Goal: Find specific page/section: Find specific page/section

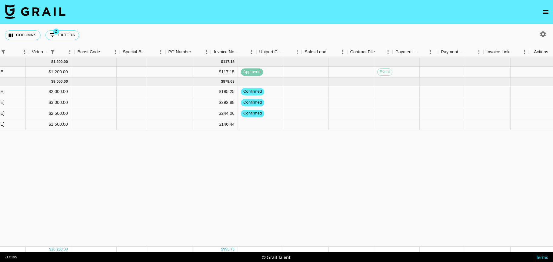
scroll to position [0, 643]
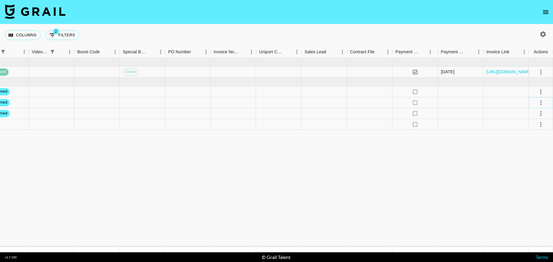
click at [544, 102] on icon "select merge strategy" at bounding box center [540, 102] width 7 height 7
click at [546, 136] on li "Draft Created" at bounding box center [533, 137] width 39 height 11
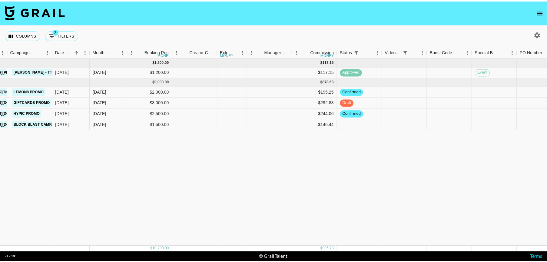
scroll to position [0, 0]
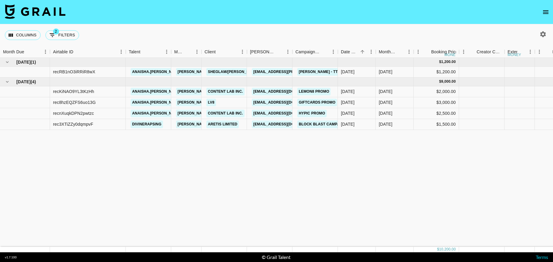
click at [546, 9] on icon "open drawer" at bounding box center [545, 11] width 7 height 7
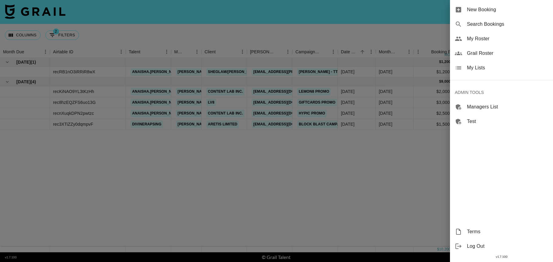
click at [475, 69] on span "My Lists" at bounding box center [507, 67] width 81 height 7
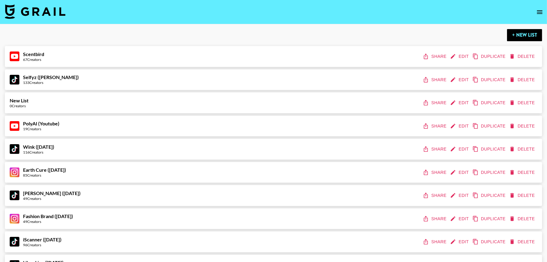
click at [537, 14] on icon "open drawer" at bounding box center [540, 11] width 7 height 7
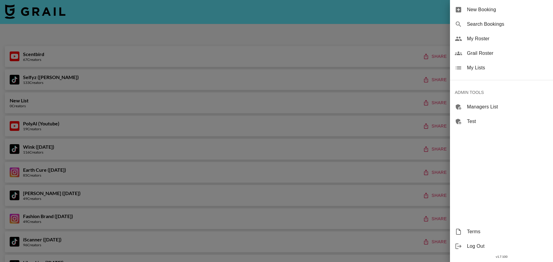
click at [486, 56] on span "Grail Roster" at bounding box center [507, 53] width 81 height 7
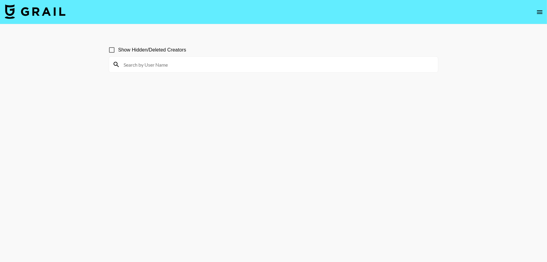
click at [234, 66] on input at bounding box center [277, 65] width 315 height 10
paste input "[PERSON_NAME].[PERSON_NAME]"
type input "[PERSON_NAME].[PERSON_NAME]"
click at [165, 69] on div "[PERSON_NAME].[PERSON_NAME]" at bounding box center [273, 65] width 329 height 16
